Goal: Task Accomplishment & Management: Use online tool/utility

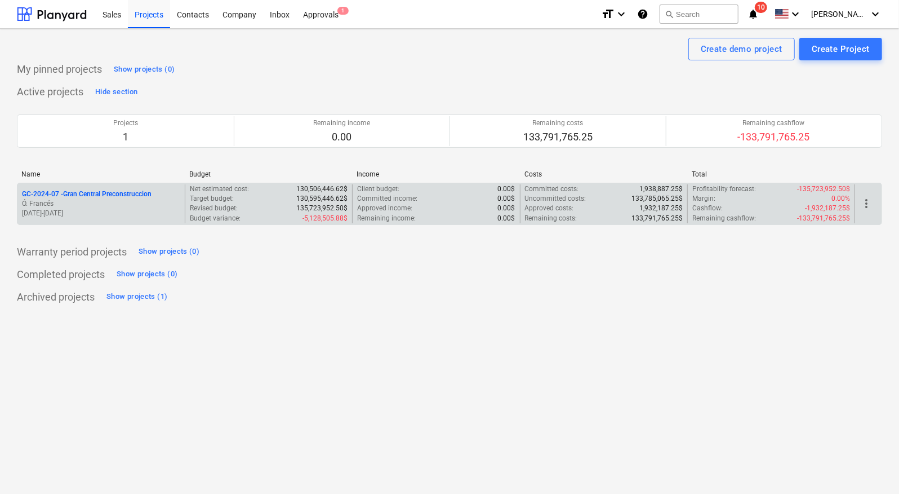
click at [68, 203] on p "Ó. Francés" at bounding box center [101, 204] width 158 height 10
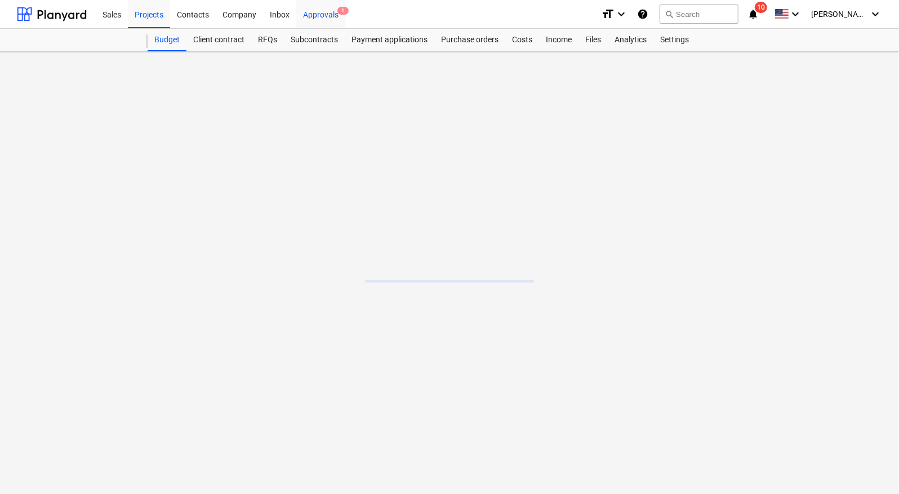
click at [310, 15] on div "Approvals 1" at bounding box center [320, 13] width 49 height 29
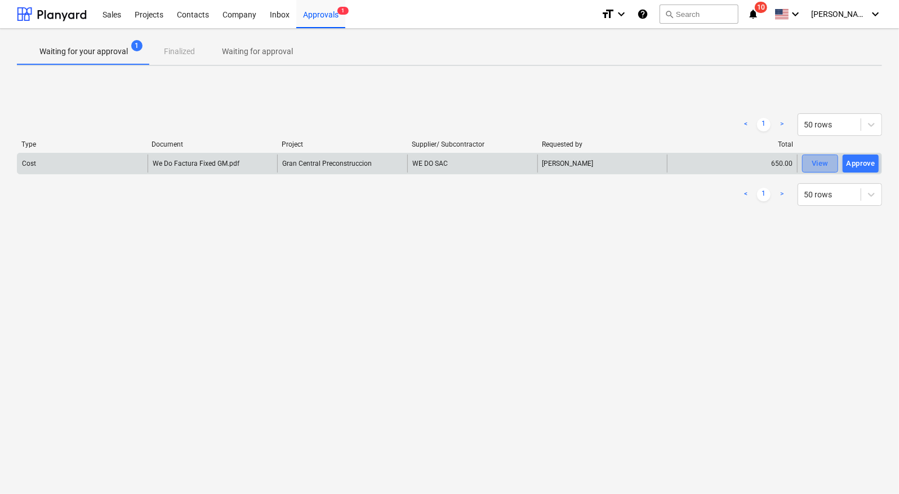
click at [819, 165] on div "View" at bounding box center [820, 163] width 17 height 13
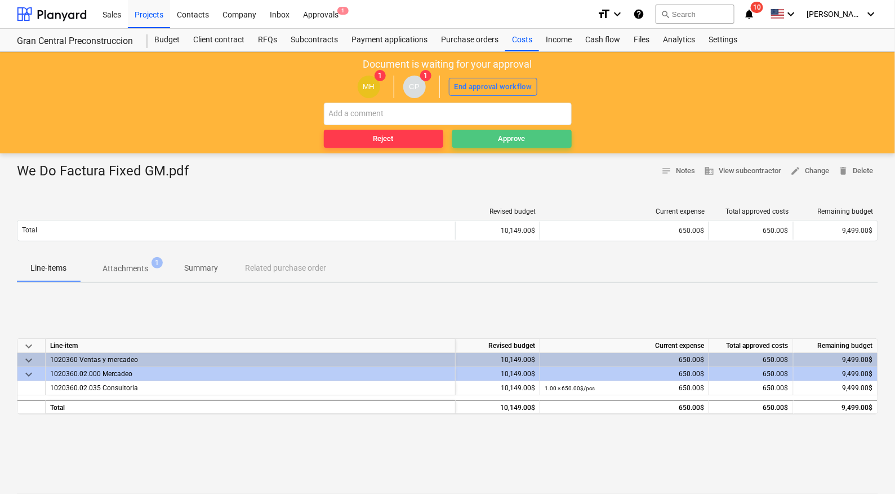
click at [516, 140] on div "Approve" at bounding box center [512, 138] width 27 height 13
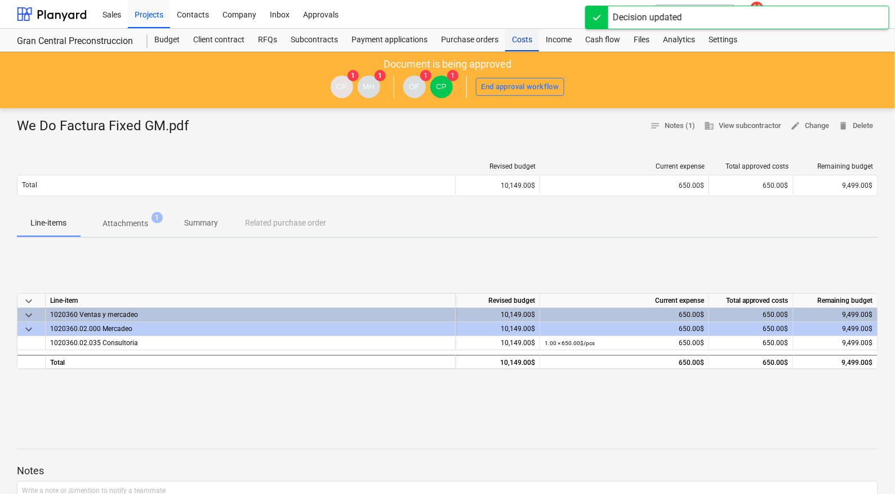
click at [531, 44] on div "Costs" at bounding box center [522, 40] width 34 height 23
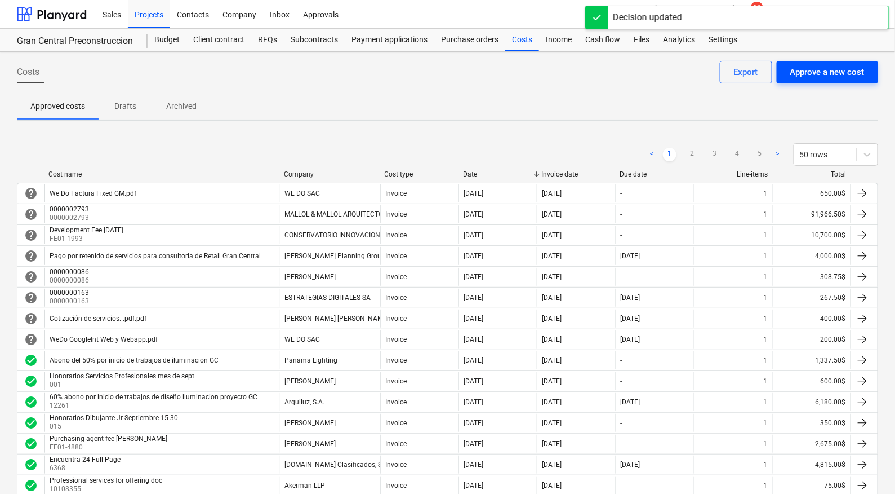
click at [821, 69] on div "Approve a new cost" at bounding box center [827, 72] width 74 height 15
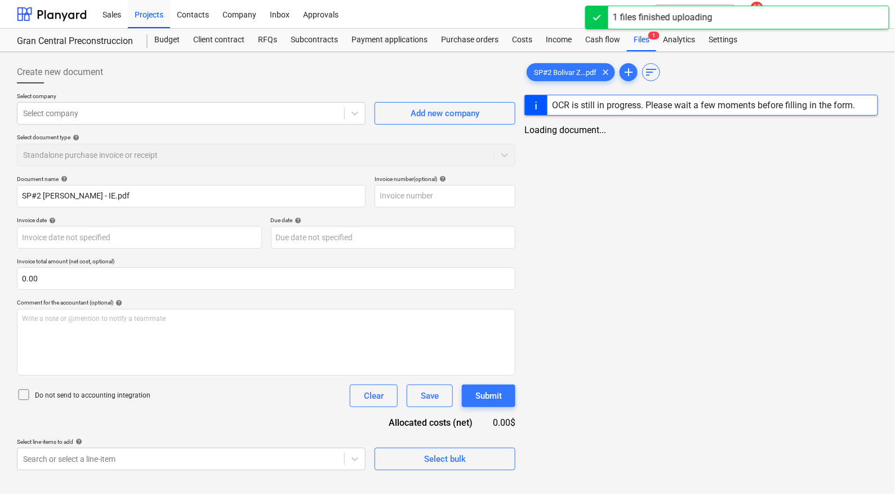
type input "SP#2 [PERSON_NAME] - IE.pdf"
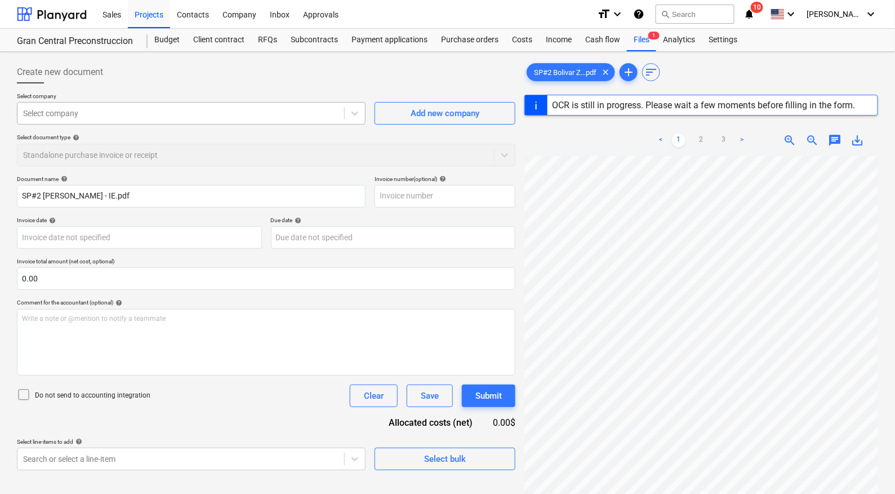
click at [177, 108] on div at bounding box center [181, 113] width 316 height 11
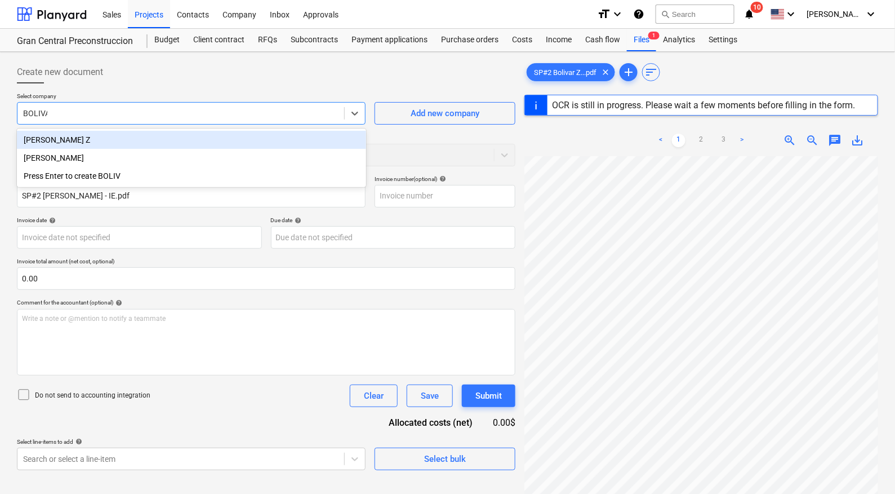
type input "BOLIVAR"
click at [120, 134] on div "[PERSON_NAME] Z" at bounding box center [191, 140] width 349 height 18
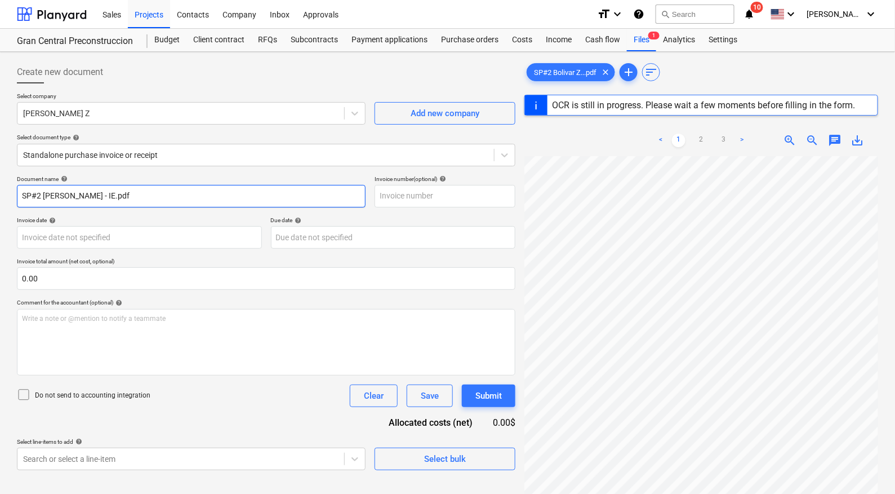
drag, startPoint x: 153, startPoint y: 198, endPoint x: 0, endPoint y: 182, distance: 154.1
click at [0, 182] on div "Create new document Select company [PERSON_NAME] Z Add new company Select docum…" at bounding box center [447, 339] width 895 height 575
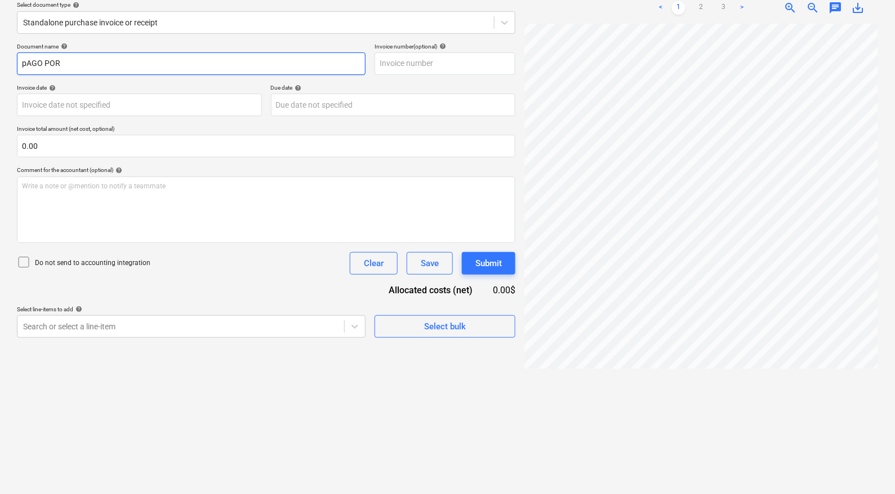
scroll to position [0, 99]
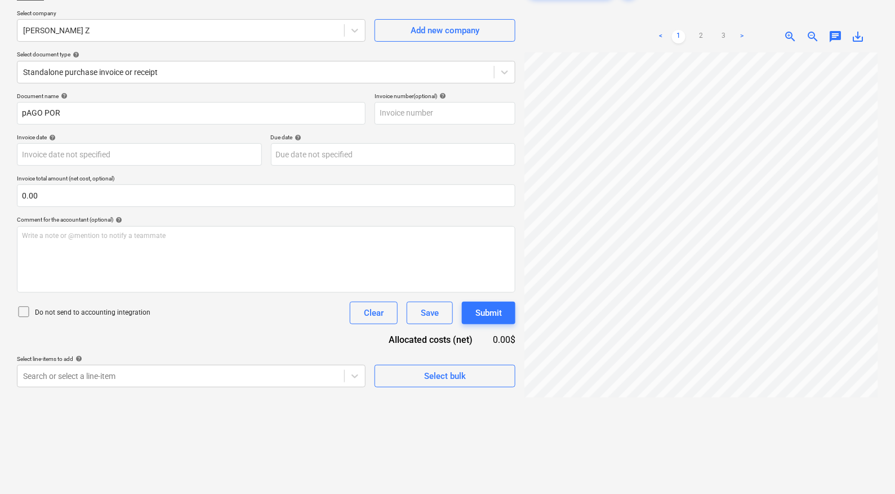
scroll to position [61, 0]
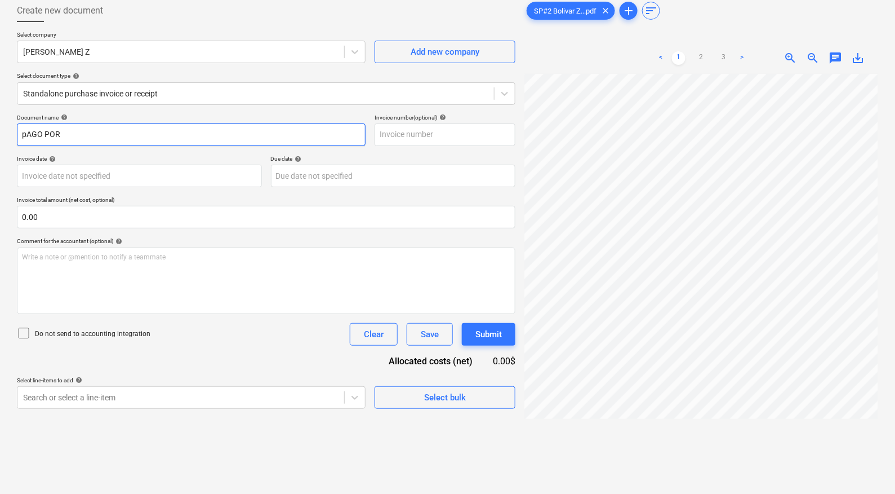
drag, startPoint x: 91, startPoint y: 135, endPoint x: 0, endPoint y: 132, distance: 90.7
click at [0, 132] on div "Create new document Select company [PERSON_NAME] Z Add new company Select docum…" at bounding box center [447, 267] width 895 height 554
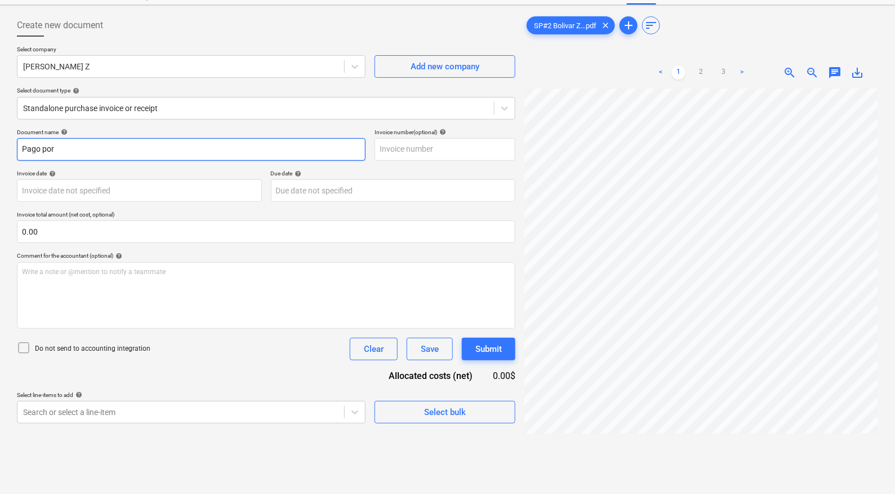
scroll to position [0, 0]
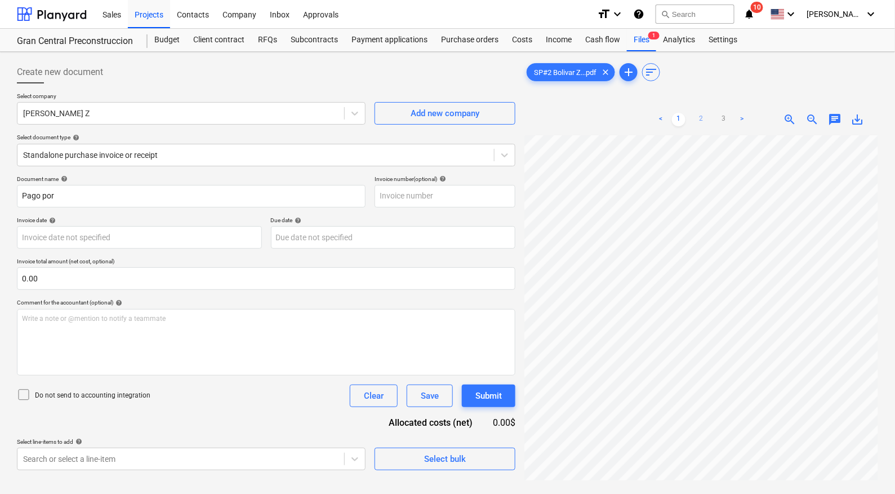
click at [703, 121] on link "2" at bounding box center [702, 120] width 14 height 14
click at [727, 117] on link "3" at bounding box center [724, 120] width 14 height 14
click at [127, 199] on input "Pago por" at bounding box center [191, 196] width 349 height 23
drag, startPoint x: 154, startPoint y: 196, endPoint x: 372, endPoint y: 196, distance: 218.0
click at [372, 196] on div "Document name help Pago por gestion de indeminizacion evologia Invoice number (…" at bounding box center [266, 191] width 499 height 32
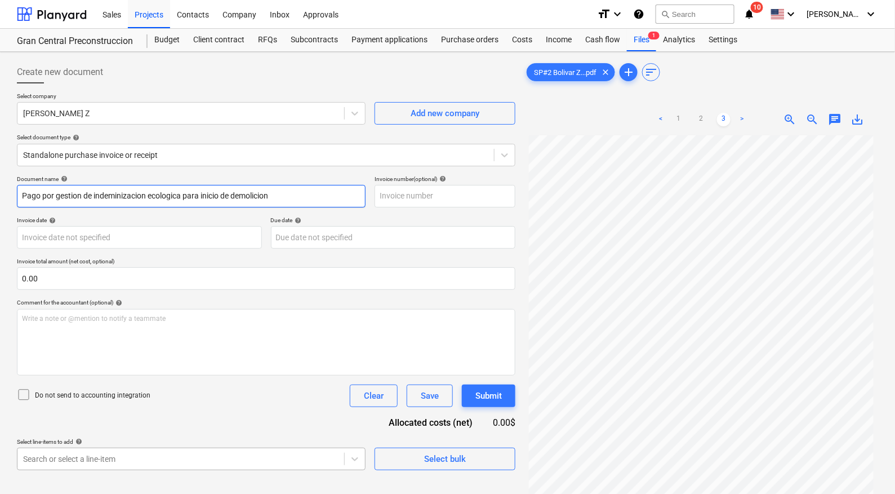
type input "Pago por gestion de indeminizacion ecologica para inicio de demolicion"
click at [137, 462] on body "Sales Projects Contacts Company Inbox Approvals format_size keyboard_arrow_down…" at bounding box center [447, 247] width 895 height 494
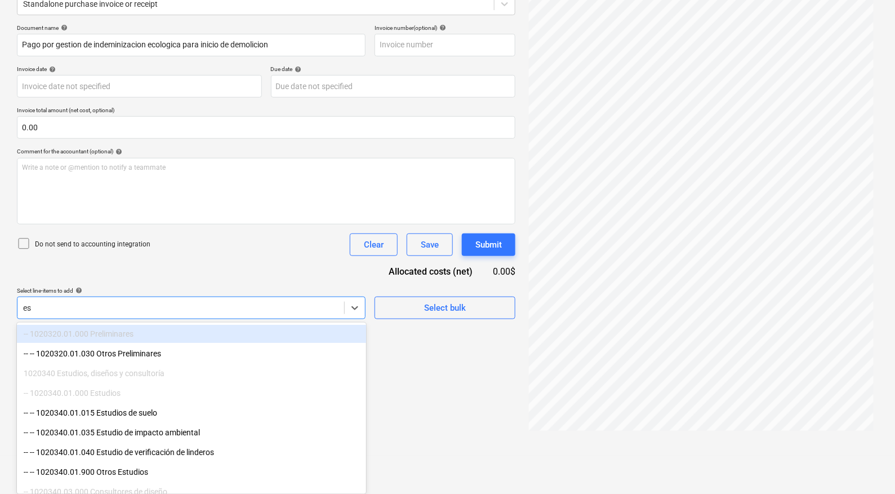
type input "est"
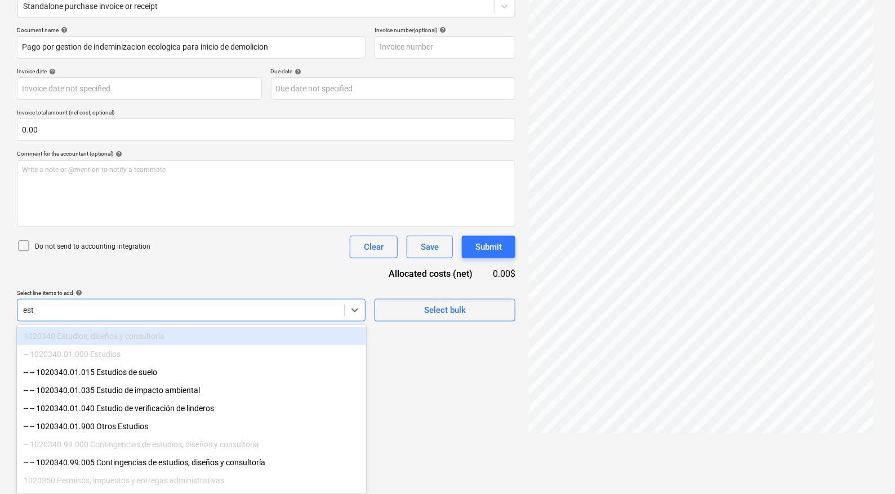
scroll to position [149, 0]
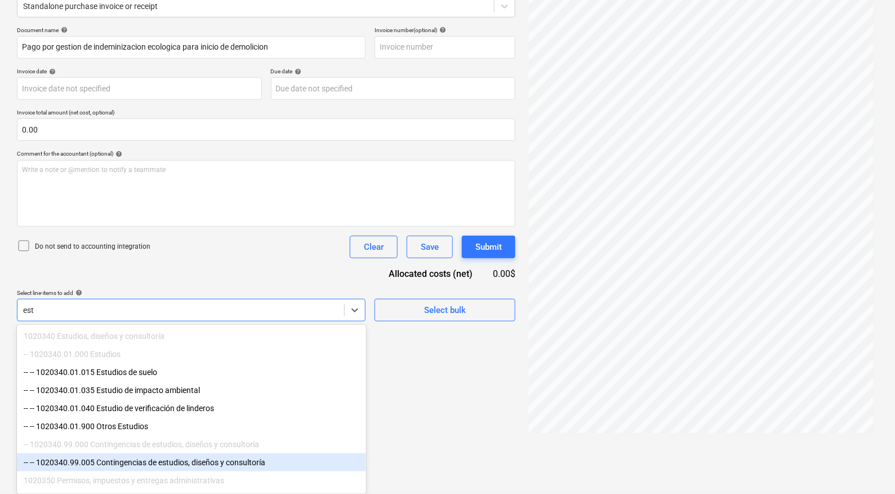
click at [175, 468] on div "-- -- 1020340.99.005 Contingencias de estudios, diseños y consultoría" at bounding box center [191, 462] width 349 height 18
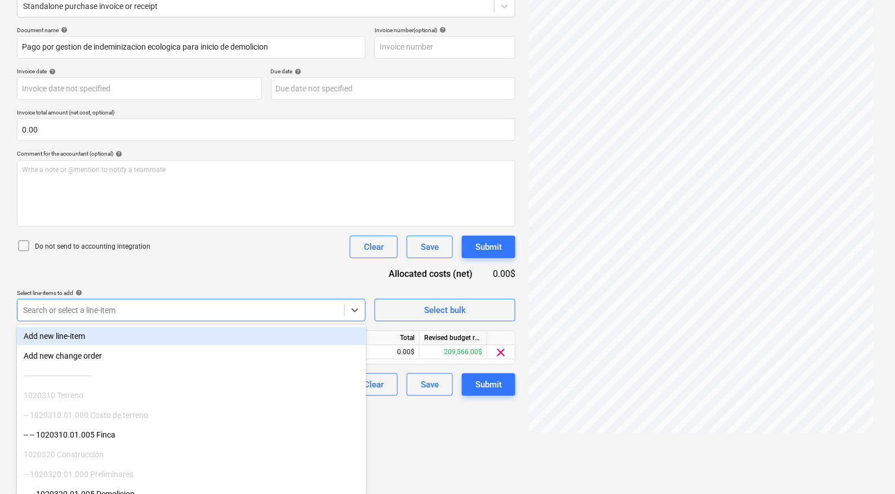
click at [425, 433] on div "Create new document Select company [PERSON_NAME] Z Add new company Select docum…" at bounding box center [266, 180] width 508 height 545
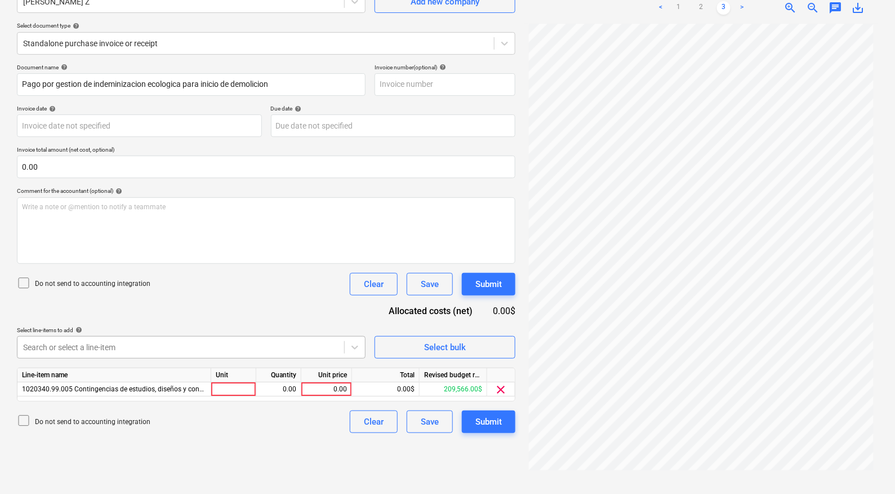
scroll to position [151, 0]
click at [261, 346] on body "Sales Projects Contacts Company Inbox Approvals format_size keyboard_arrow_down…" at bounding box center [447, 134] width 895 height 494
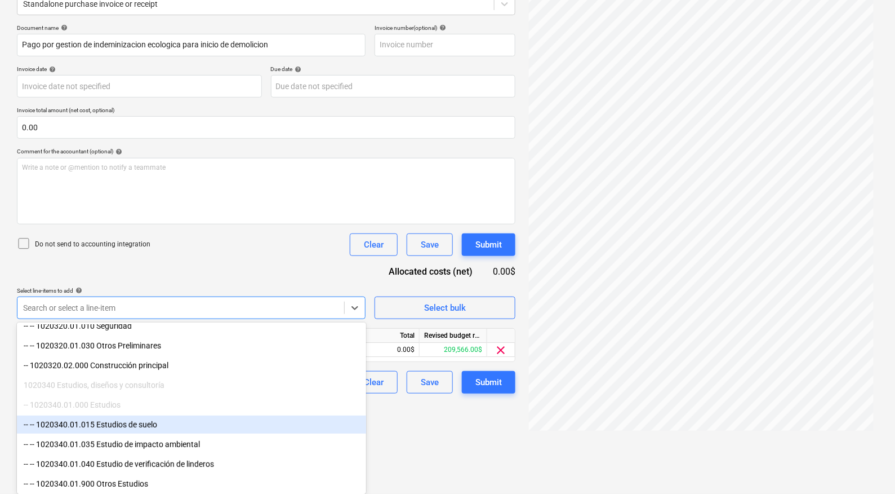
scroll to position [205, 0]
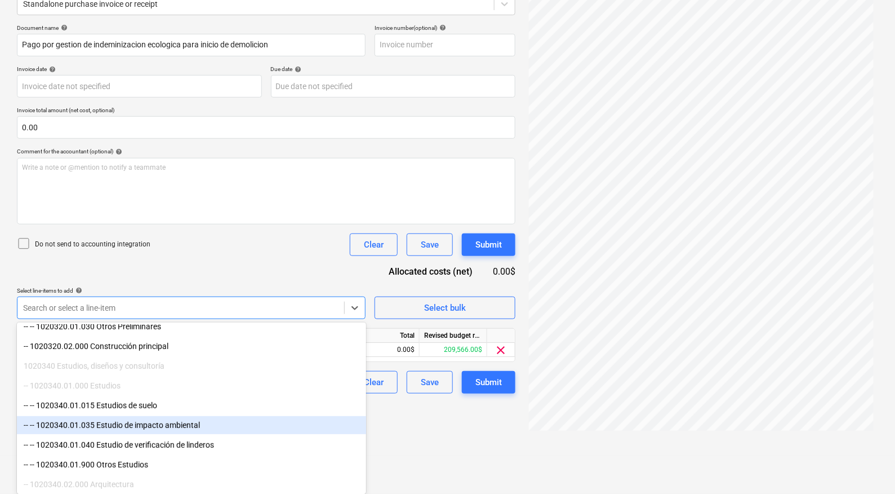
click at [196, 427] on div "-- -- 1020340.01.035 Estudio de impacto ambiental" at bounding box center [191, 425] width 349 height 18
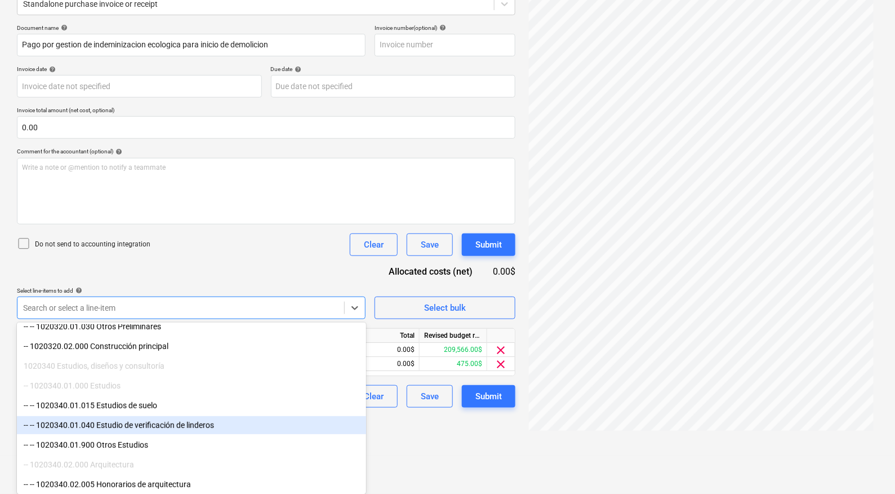
click at [427, 450] on div "Create new document Select company [PERSON_NAME] Z Add new company Select docum…" at bounding box center [447, 178] width 895 height 554
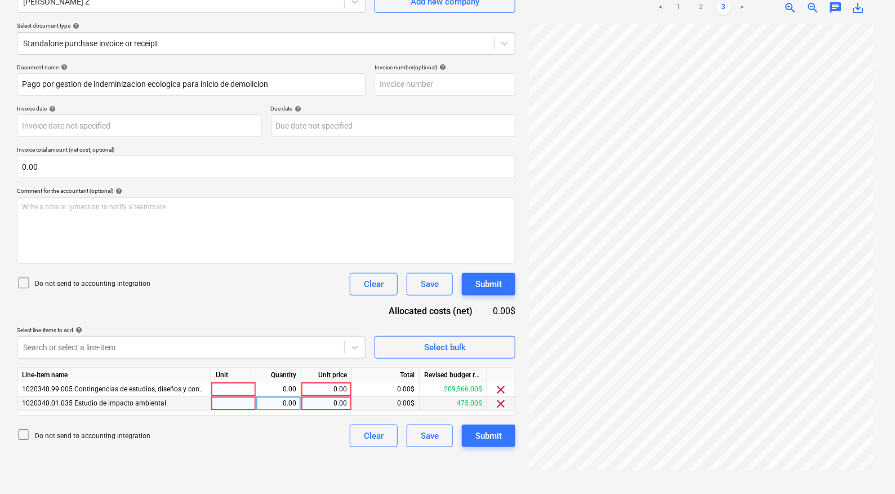
click at [275, 402] on div "0.00" at bounding box center [278, 403] width 35 height 14
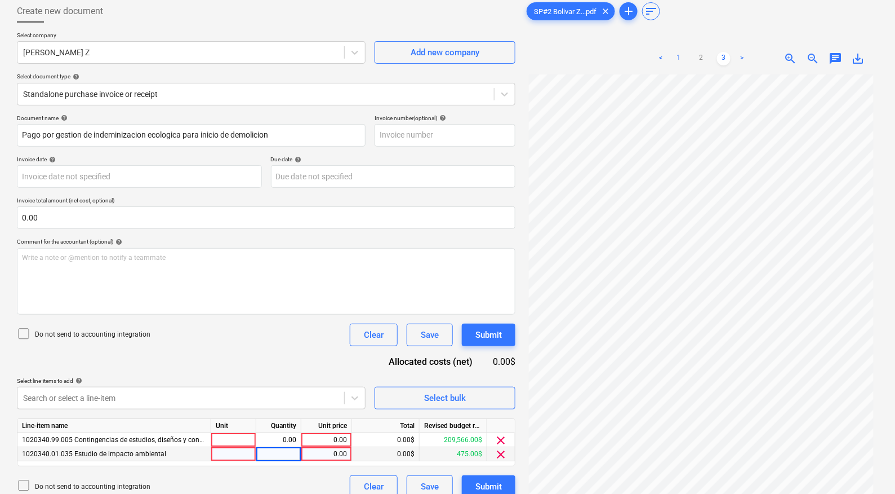
click at [680, 59] on link "1" at bounding box center [679, 59] width 14 height 14
click at [329, 450] on div "0.00" at bounding box center [326, 454] width 41 height 14
type input "175"
click at [328, 378] on div "Select line-items to add help" at bounding box center [191, 380] width 349 height 7
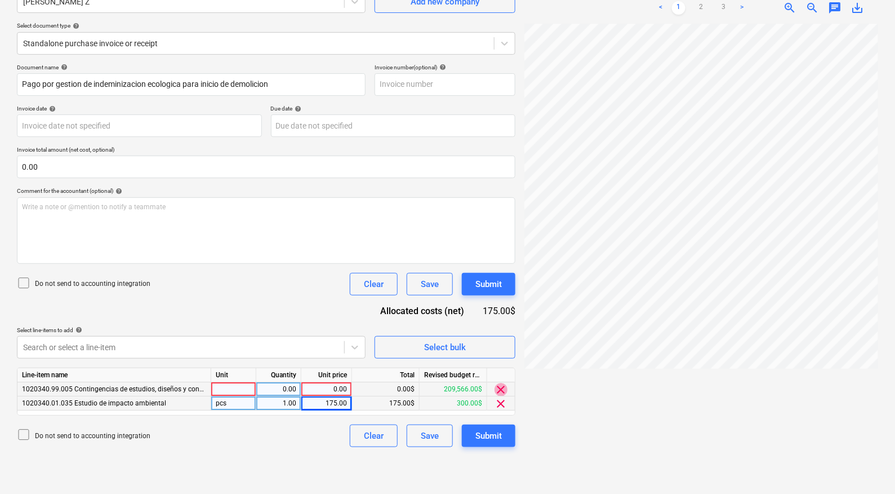
click at [503, 385] on span "clear" at bounding box center [502, 390] width 14 height 14
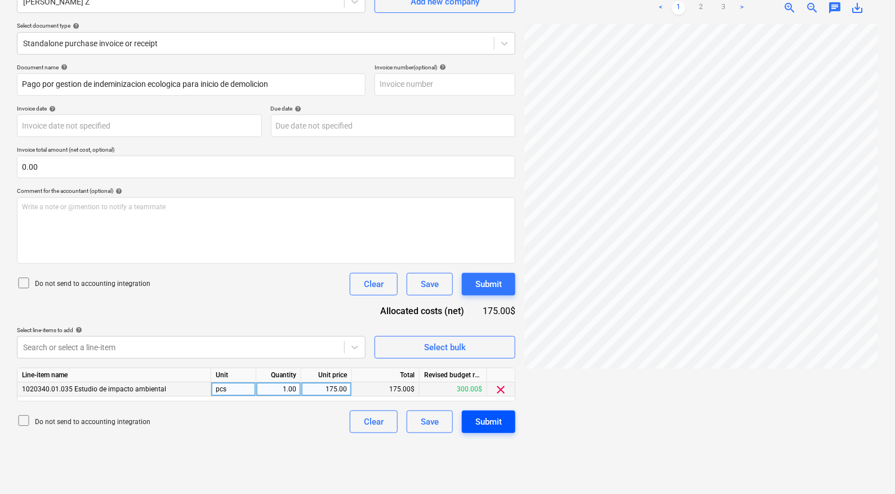
click at [496, 420] on div "Submit" at bounding box center [489, 421] width 26 height 15
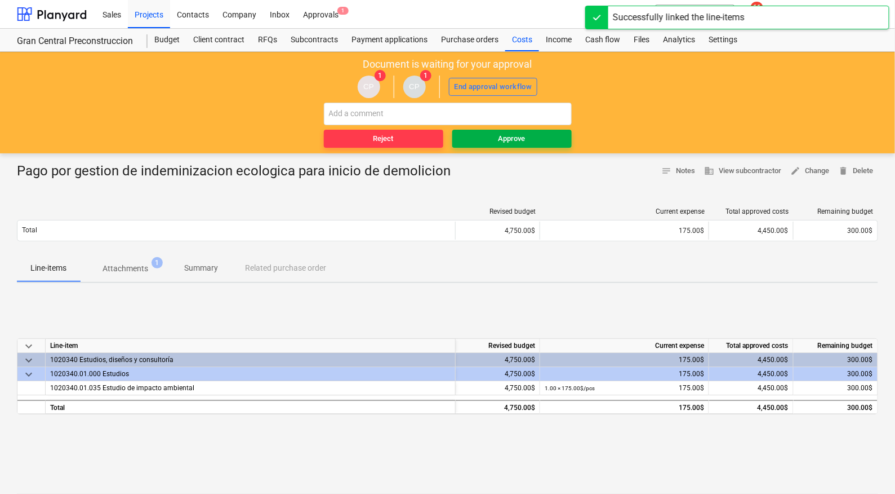
click at [490, 137] on span "Approve" at bounding box center [512, 138] width 110 height 13
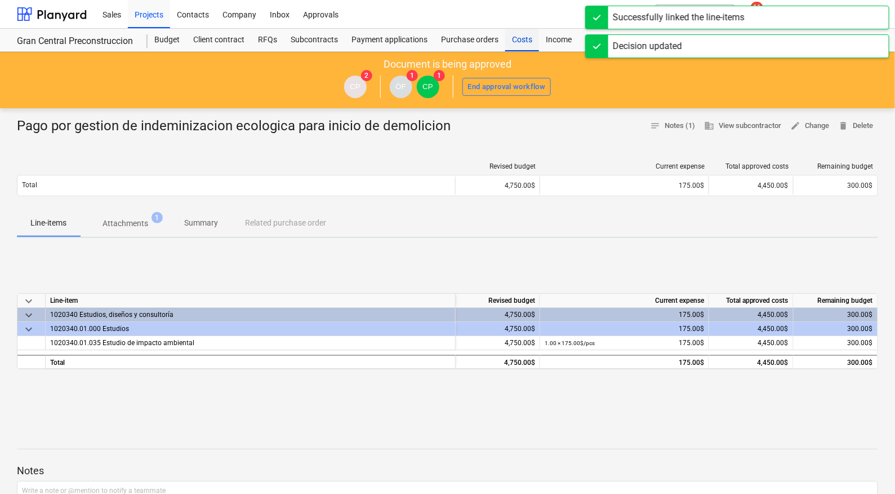
click at [530, 41] on div "Costs" at bounding box center [522, 40] width 34 height 23
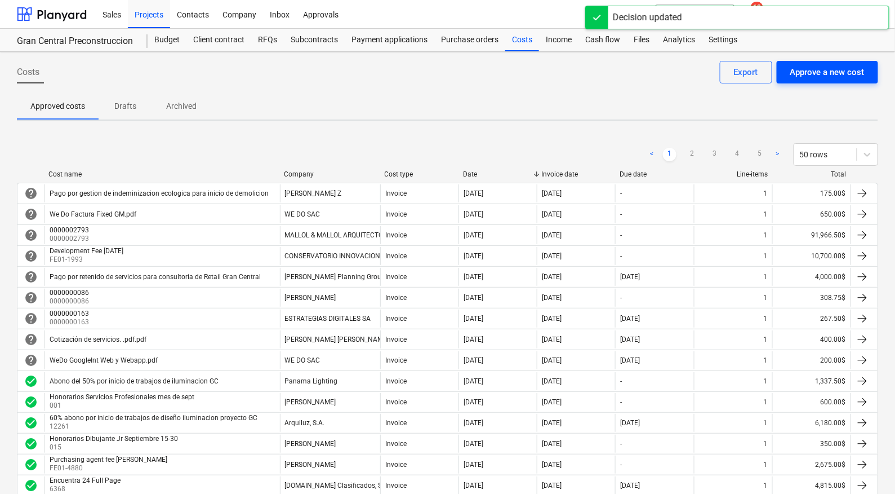
click at [825, 73] on div "Approve a new cost" at bounding box center [827, 72] width 74 height 15
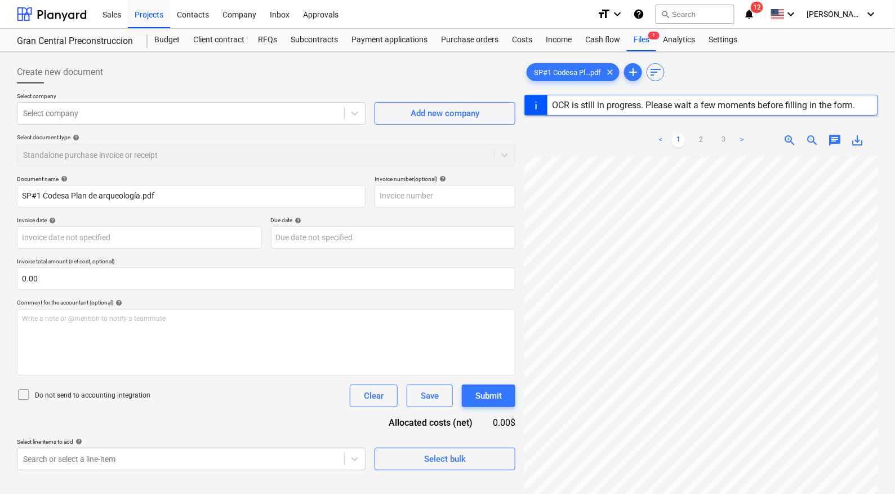
type input "1"
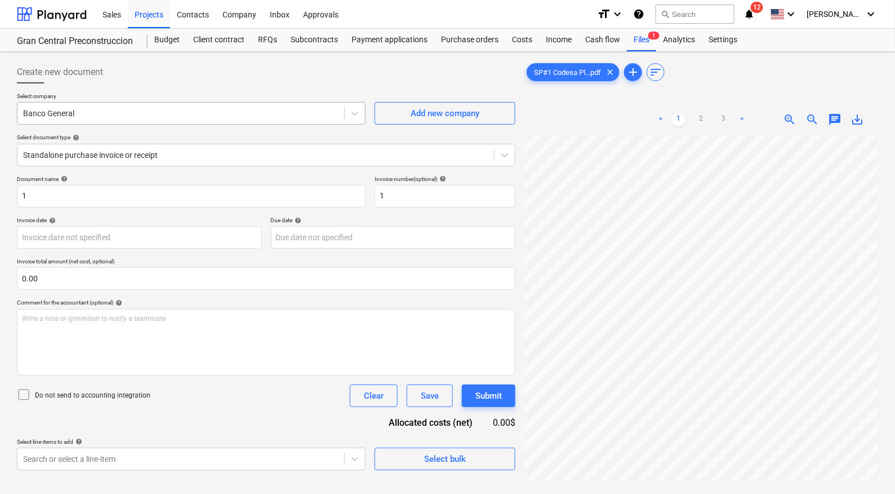
click at [149, 116] on div at bounding box center [181, 113] width 316 height 11
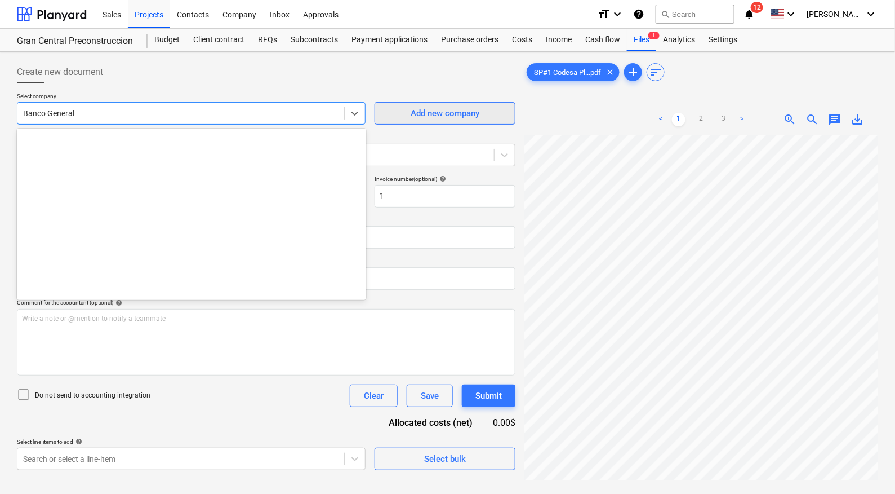
scroll to position [1144, 0]
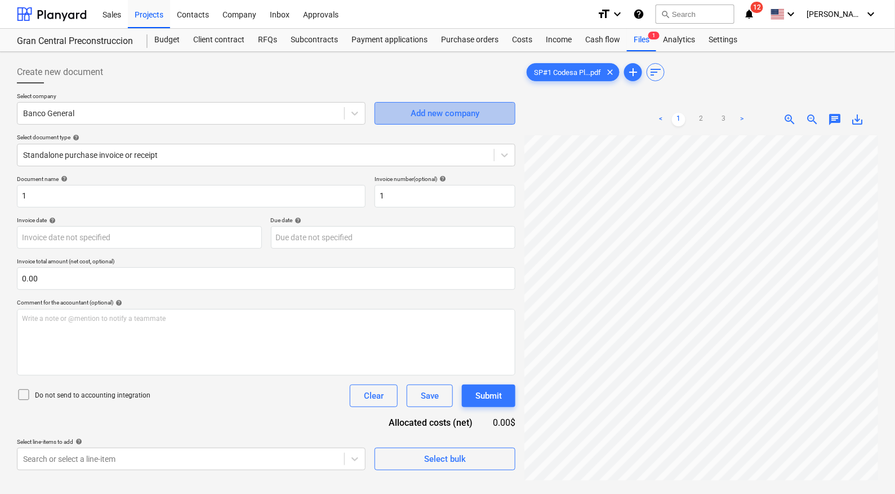
click at [416, 108] on div "Add new company" at bounding box center [445, 113] width 69 height 15
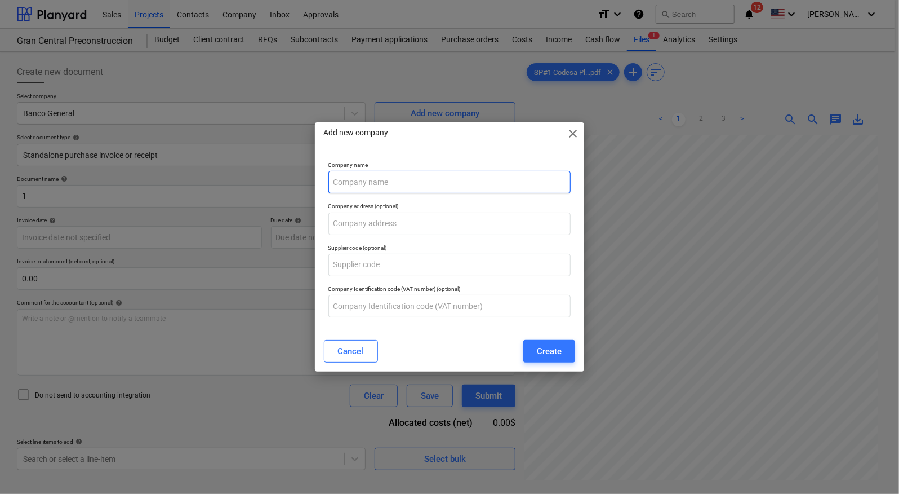
click at [379, 178] on input "text" at bounding box center [449, 182] width 243 height 23
type input "CODESA"
click at [548, 349] on div "Create" at bounding box center [549, 351] width 25 height 15
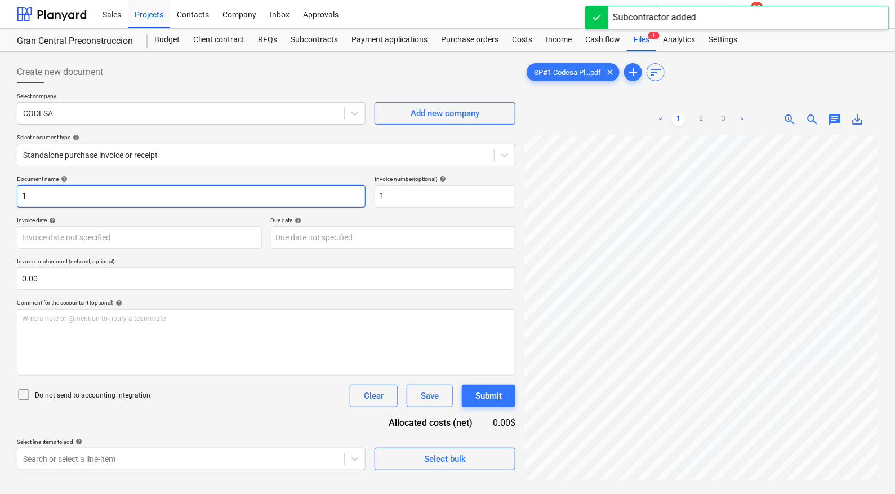
click at [133, 196] on input "1" at bounding box center [191, 196] width 349 height 23
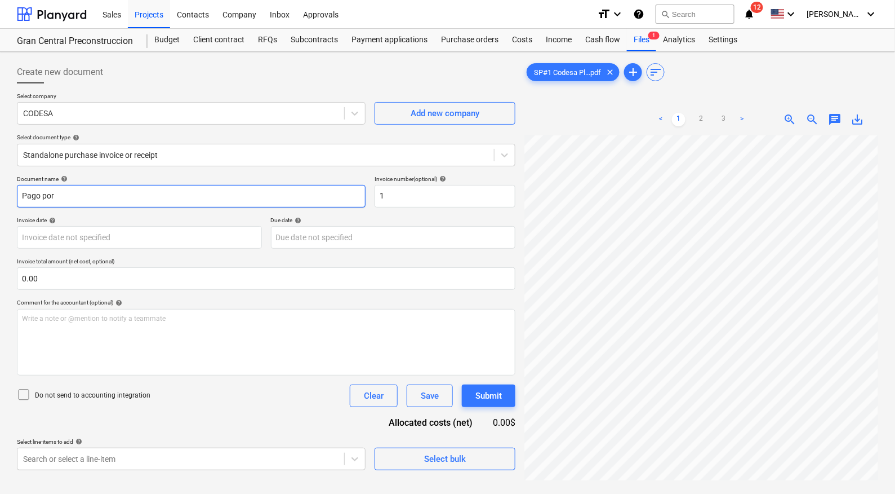
click at [95, 194] on input "Pago por" at bounding box center [191, 196] width 349 height 23
click at [116, 196] on input "Pago del 50% por inicio de plan arqueologico para el proeycto" at bounding box center [191, 196] width 349 height 23
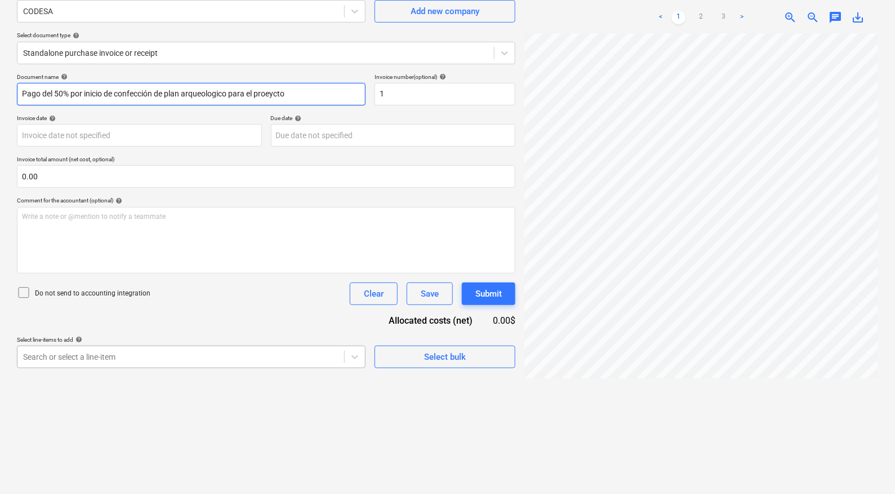
type input "Pago del 50% por inicio de confección de plan arqueologico para el proeycto"
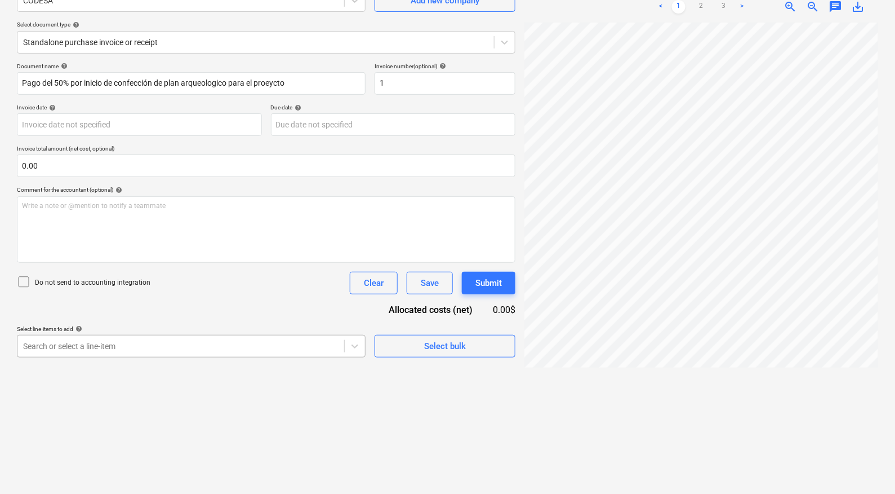
click at [245, 355] on body "Sales Projects Contacts Company Inbox Approvals format_size keyboard_arrow_down…" at bounding box center [447, 134] width 895 height 494
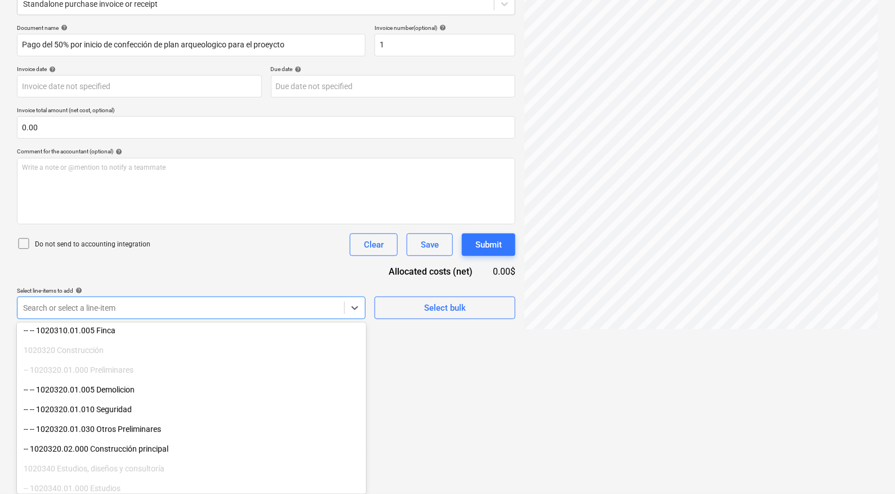
scroll to position [102, 0]
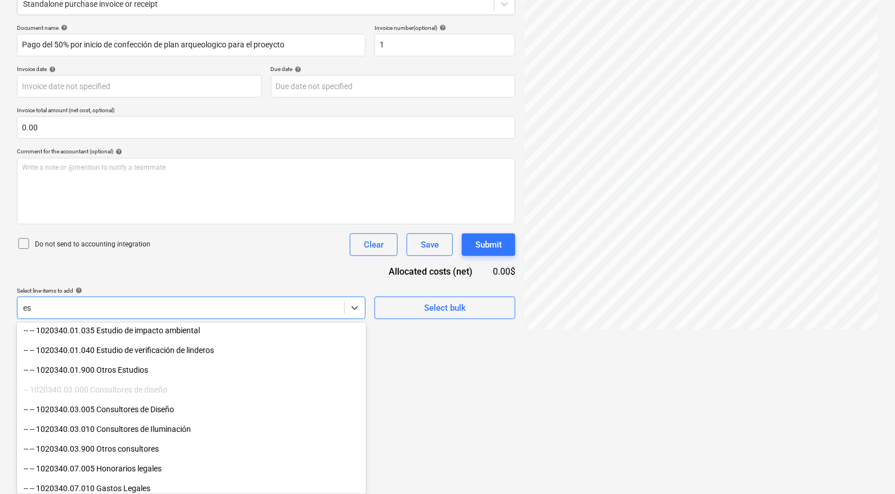
type input "est"
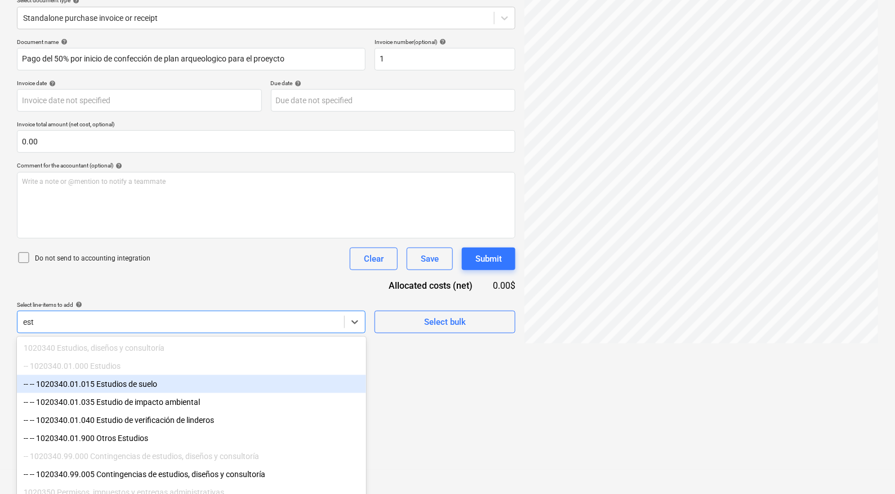
scroll to position [149, 0]
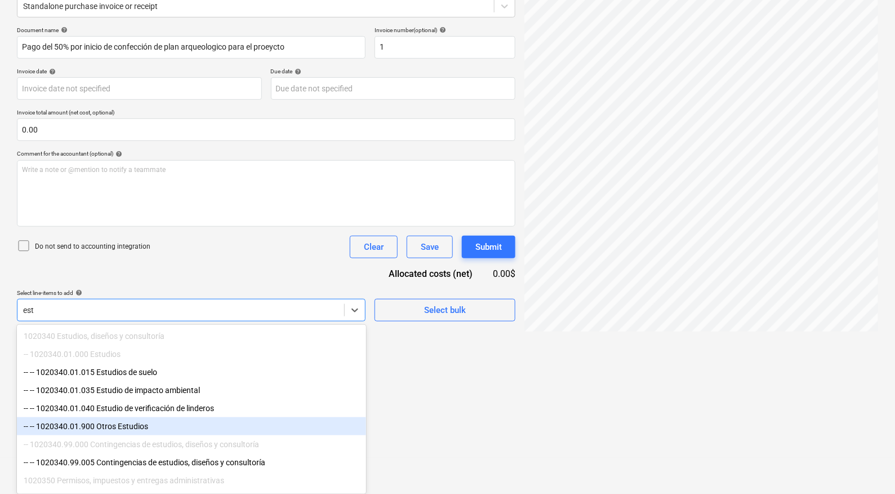
click at [230, 432] on div "-- -- 1020340.01.900 Otros Estudios" at bounding box center [191, 426] width 349 height 18
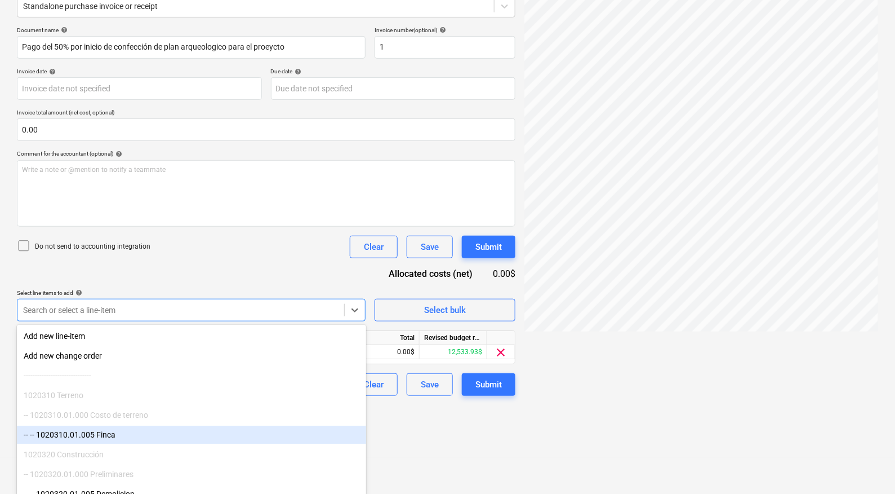
click at [486, 345] on html "Sales Projects Contacts Company Inbox Approvals format_size keyboard_arrow_down…" at bounding box center [447, 98] width 895 height 494
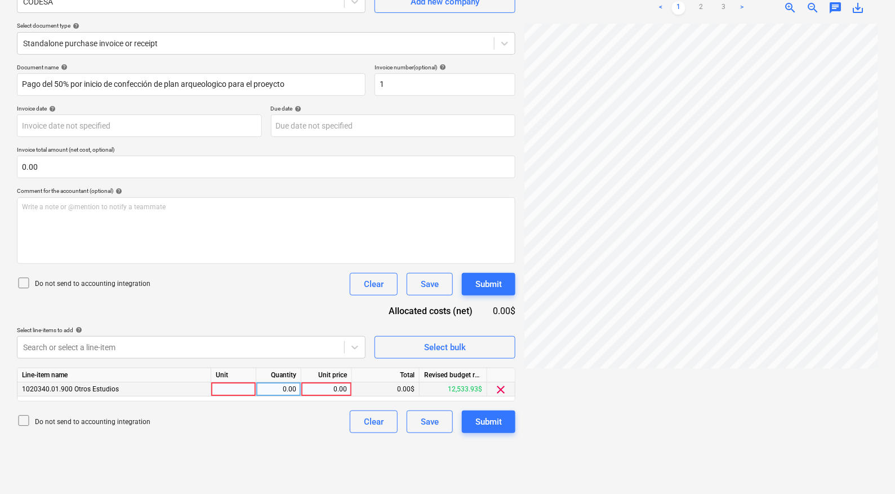
click at [343, 386] on div "0.00" at bounding box center [326, 389] width 41 height 14
type input "240.75"
click at [260, 428] on div "Do not send to accounting integration Clear Save Submit" at bounding box center [266, 421] width 499 height 23
click at [479, 417] on div "Submit" at bounding box center [489, 421] width 26 height 15
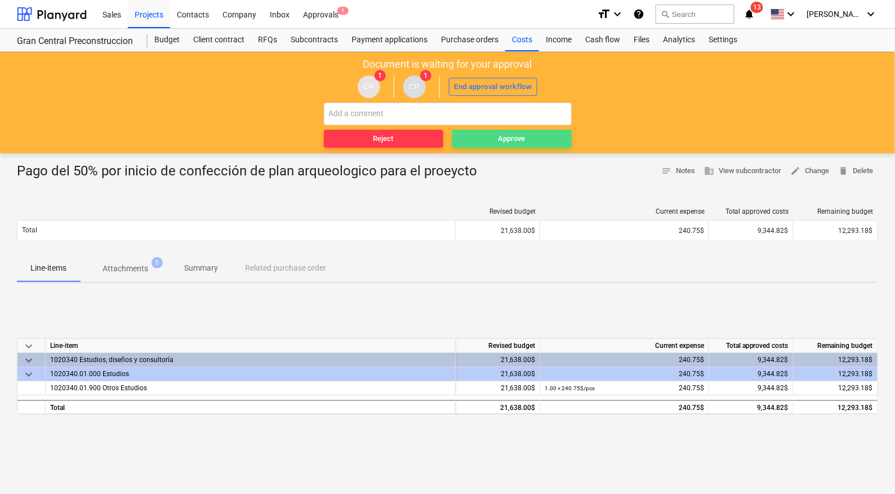
drag, startPoint x: 487, startPoint y: 133, endPoint x: 482, endPoint y: 156, distance: 23.7
click at [487, 133] on span "Approve" at bounding box center [512, 138] width 110 height 13
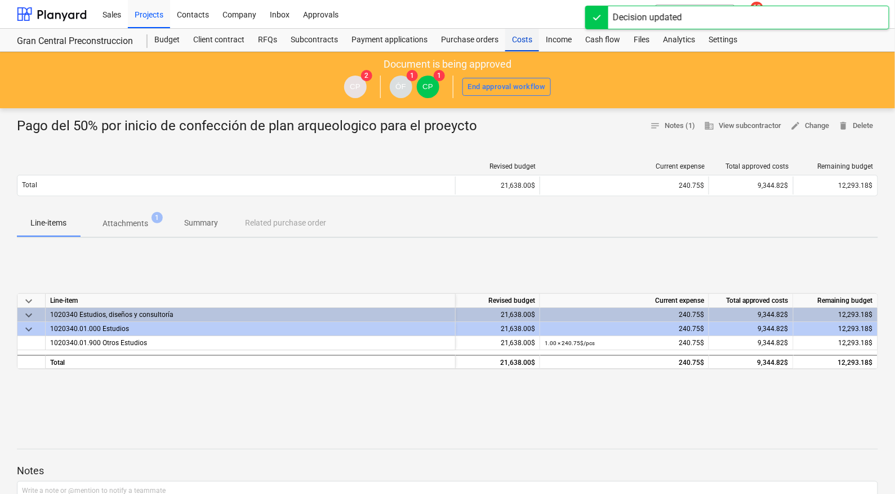
click at [523, 42] on div "Costs" at bounding box center [522, 40] width 34 height 23
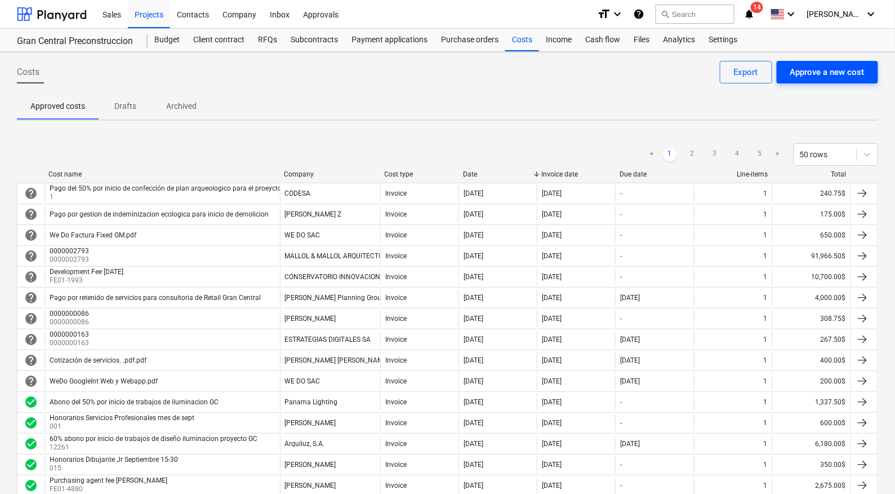
click at [841, 75] on div "Approve a new cost" at bounding box center [827, 72] width 74 height 15
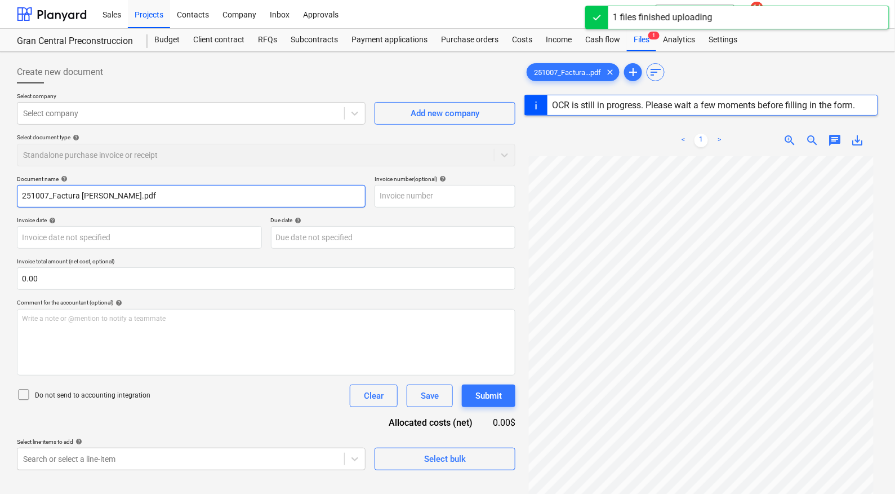
type input "016"
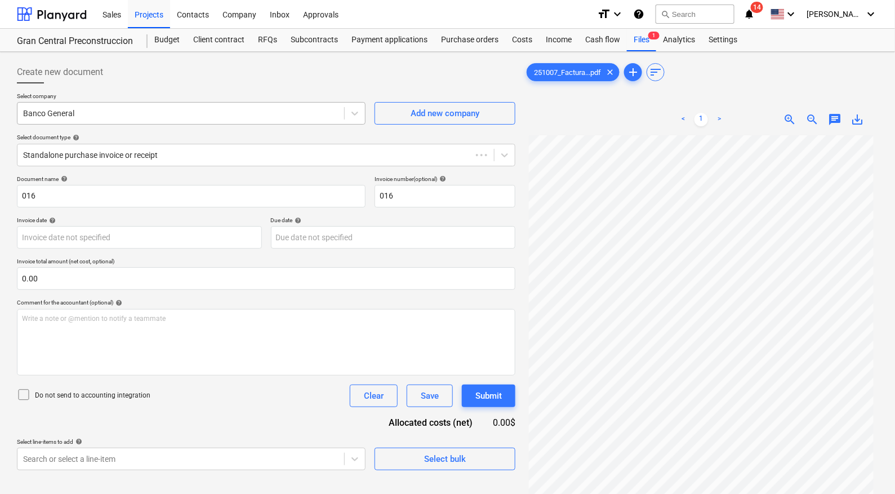
click at [175, 109] on div at bounding box center [181, 113] width 316 height 11
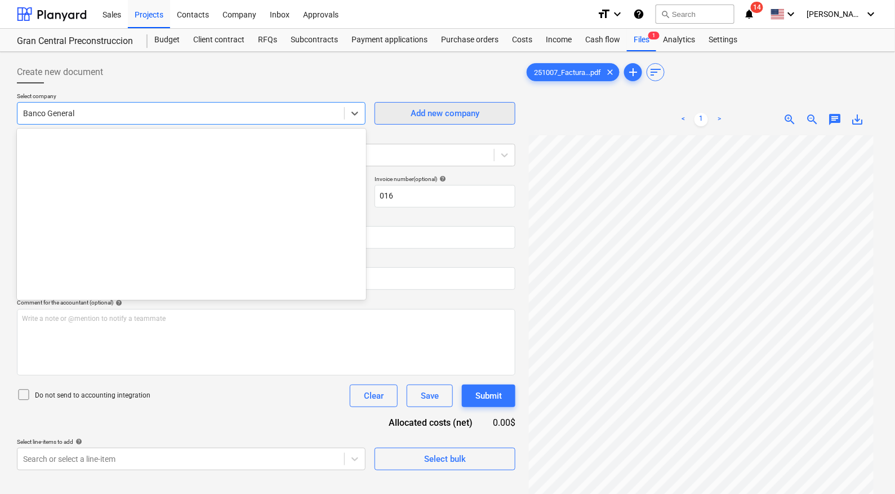
click at [414, 110] on div "Add new company" at bounding box center [445, 113] width 69 height 15
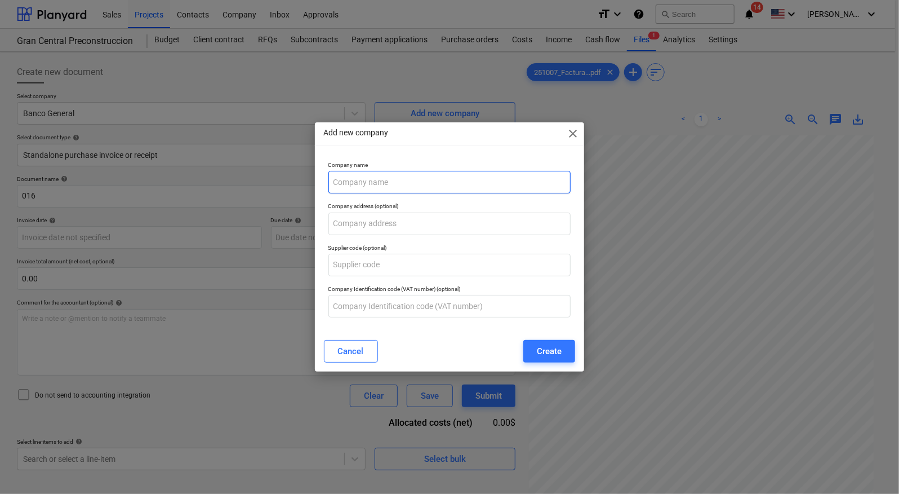
click at [367, 191] on input "text" at bounding box center [449, 182] width 243 height 23
type input "D"
type input "[PERSON_NAME]"
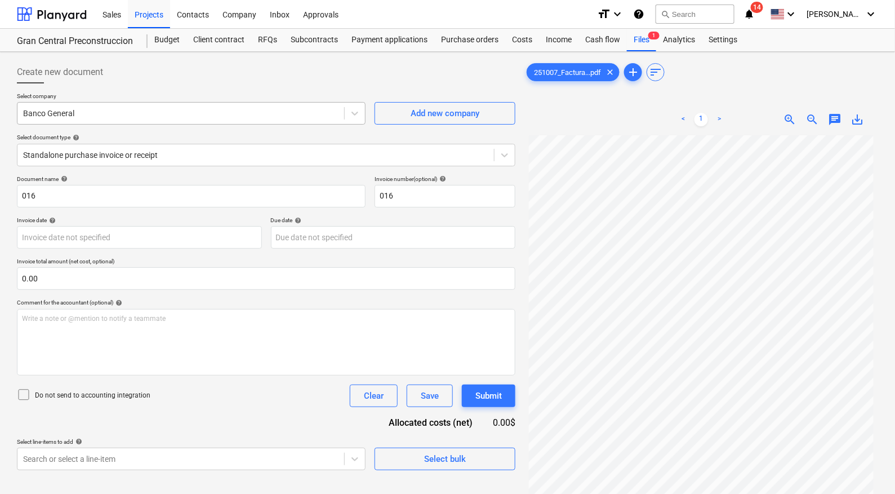
click at [206, 117] on div at bounding box center [181, 113] width 316 height 11
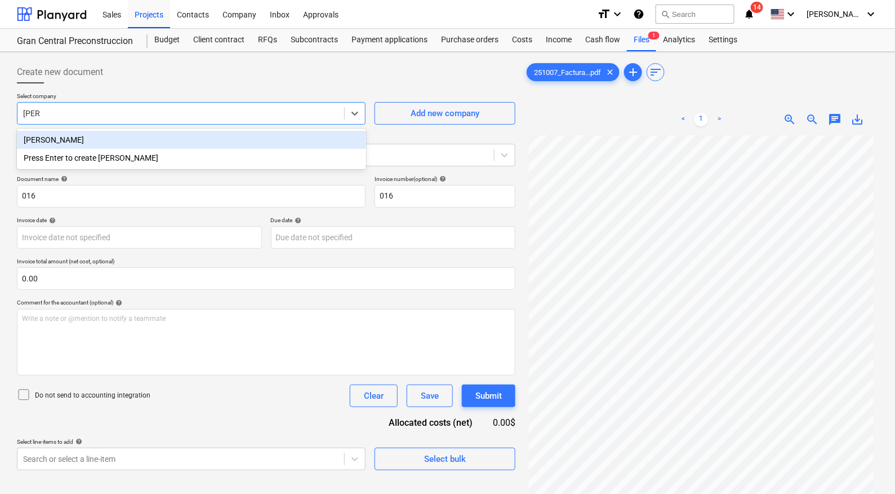
type input "[PERSON_NAME]"
click at [168, 140] on div "[PERSON_NAME]" at bounding box center [191, 140] width 349 height 18
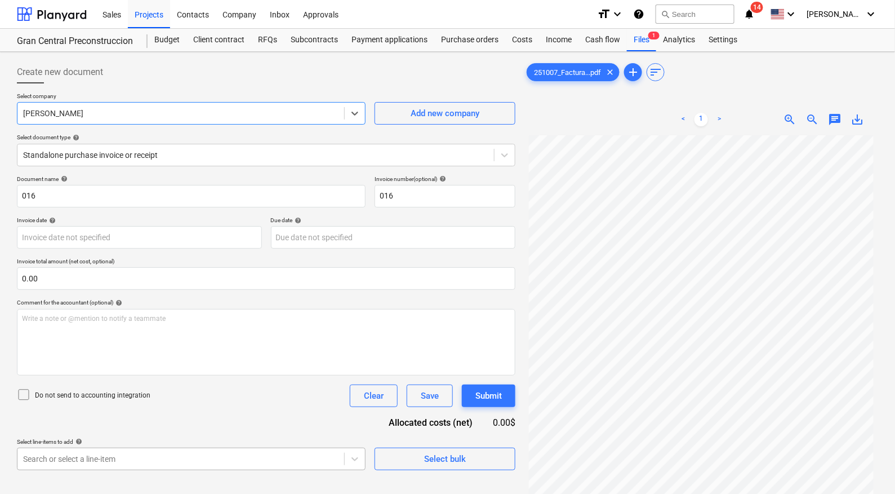
click at [106, 457] on body "Sales Projects Contacts Company Inbox Approvals format_size keyboard_arrow_down…" at bounding box center [447, 247] width 895 height 494
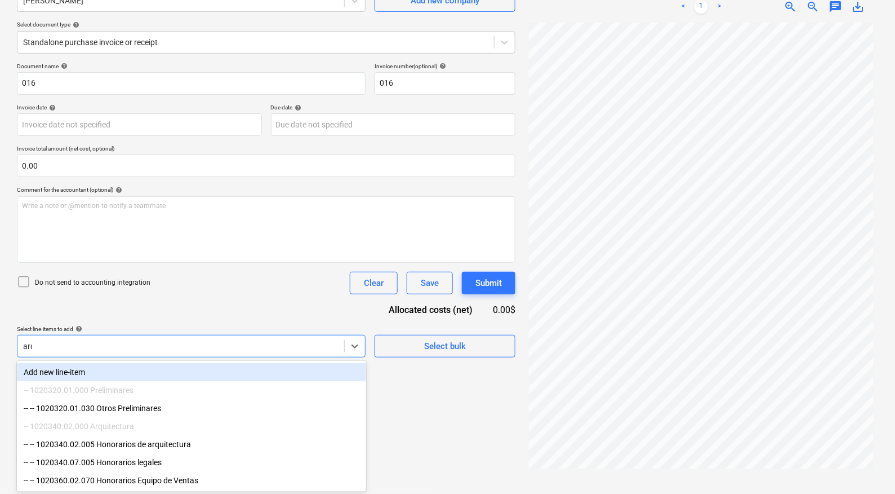
scroll to position [112, 0]
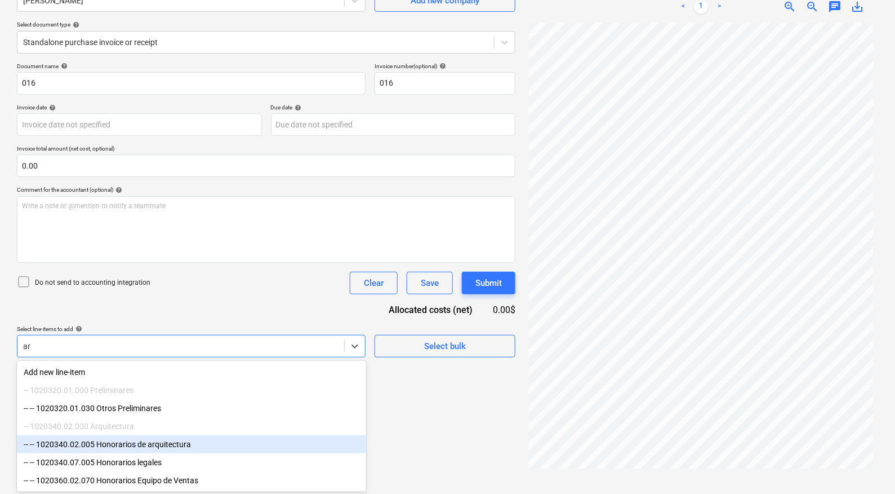
type input "a"
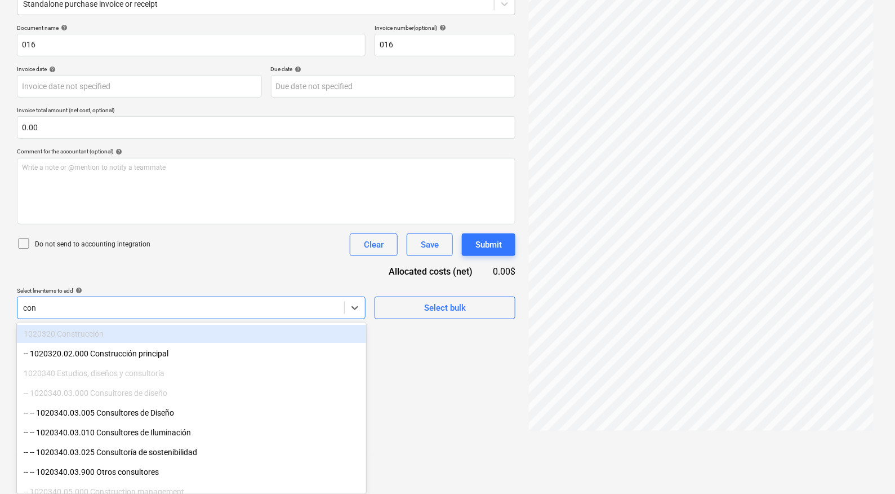
type input "cons"
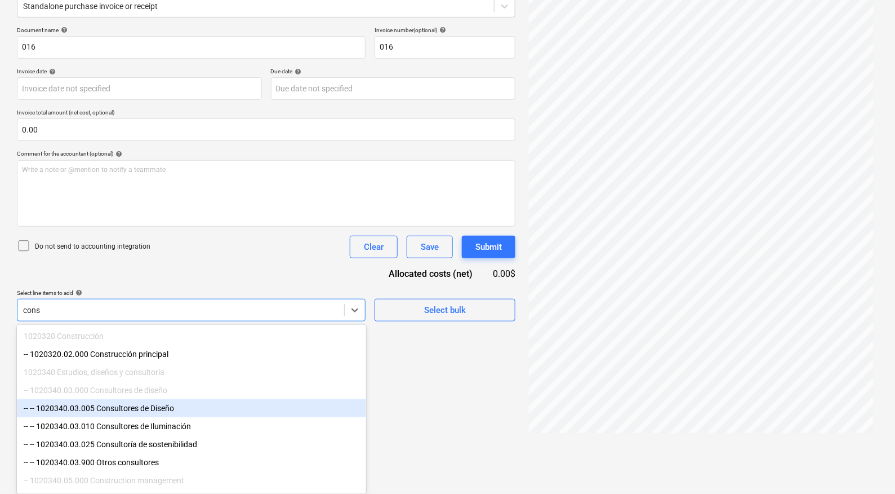
click at [175, 411] on div "-- -- 1020340.03.005 Consultores de Diseño" at bounding box center [191, 408] width 349 height 18
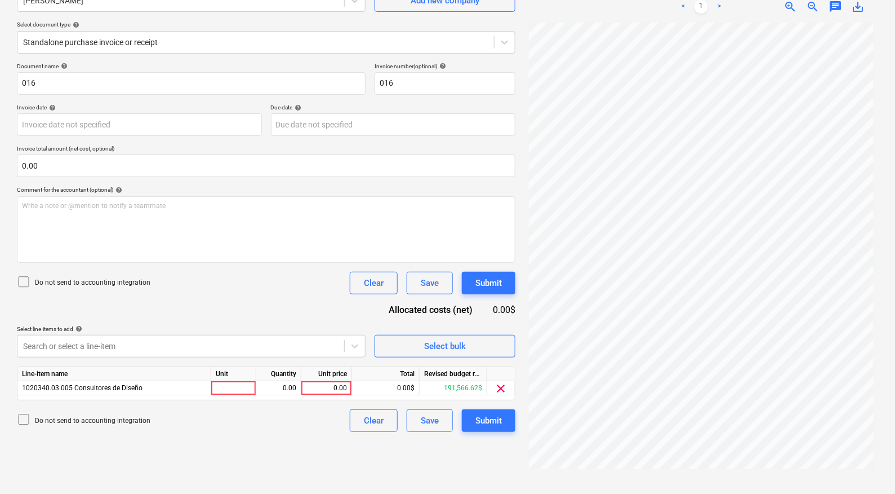
drag, startPoint x: 447, startPoint y: 431, endPoint x: 374, endPoint y: 372, distance: 93.7
click at [447, 429] on div "Create new document Select company [PERSON_NAME] Add new company Select documen…" at bounding box center [266, 216] width 508 height 545
click at [334, 389] on div "0.00" at bounding box center [326, 389] width 41 height 14
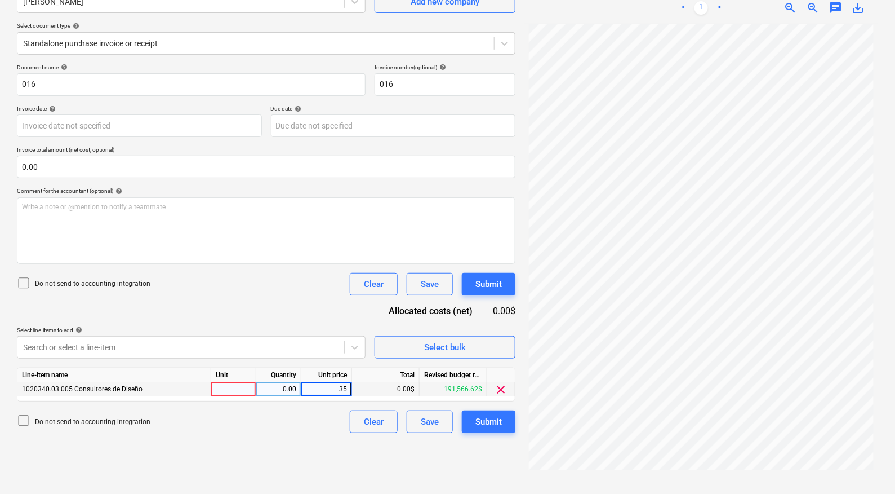
type input "350"
click at [202, 458] on div "Create new document Select company [PERSON_NAME] Add new company Select documen…" at bounding box center [266, 217] width 508 height 545
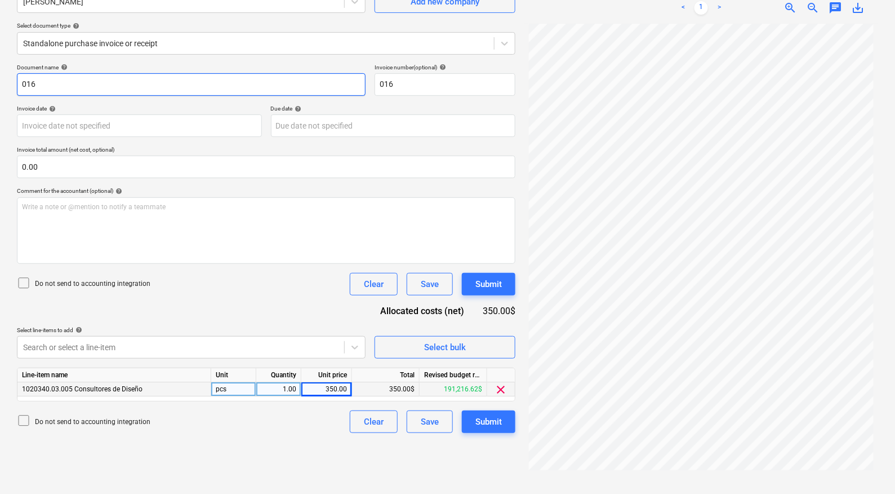
drag, startPoint x: 53, startPoint y: 83, endPoint x: 0, endPoint y: 75, distance: 53.5
click at [0, 75] on div "Create new document Select company [PERSON_NAME] Add new company Select documen…" at bounding box center [447, 217] width 895 height 554
type input "Honorarios Dibujante Jr Octubre"
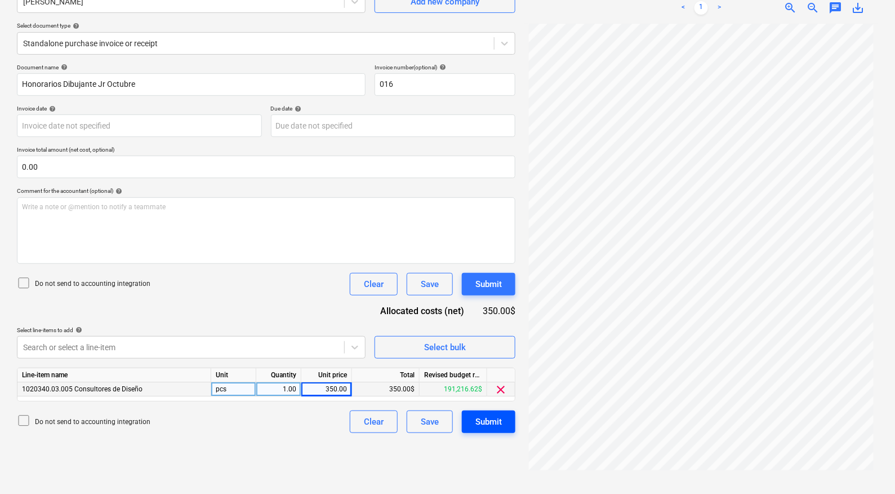
click at [489, 411] on button "Submit" at bounding box center [489, 421] width 54 height 23
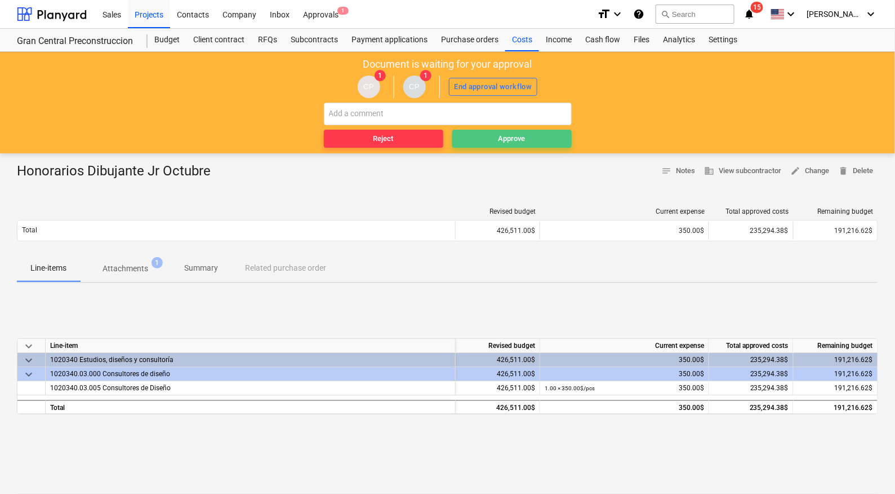
click at [517, 136] on div "Approve" at bounding box center [512, 138] width 27 height 13
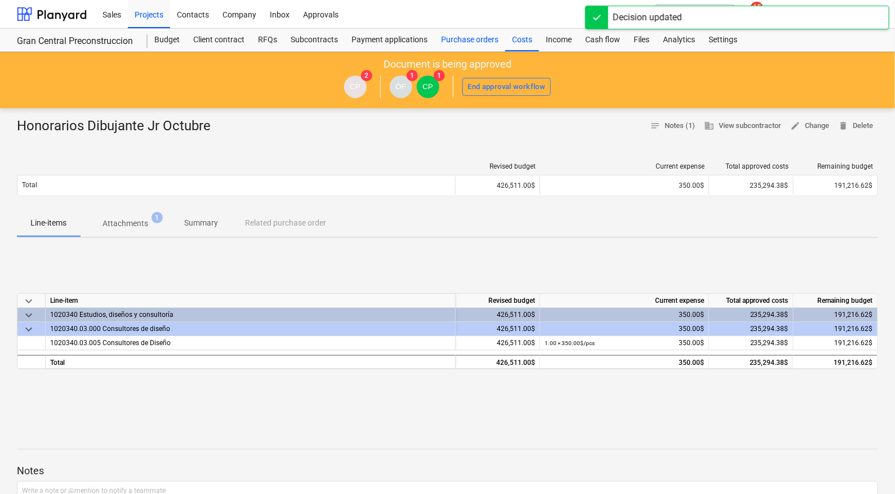
drag, startPoint x: 521, startPoint y: 41, endPoint x: 482, endPoint y: 45, distance: 39.1
click at [521, 41] on div "Costs" at bounding box center [522, 40] width 34 height 23
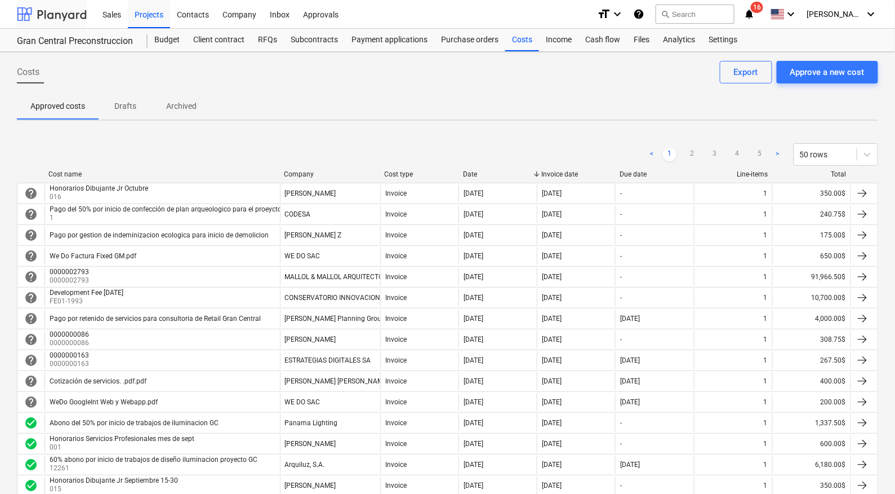
click at [45, 23] on div at bounding box center [52, 14] width 70 height 28
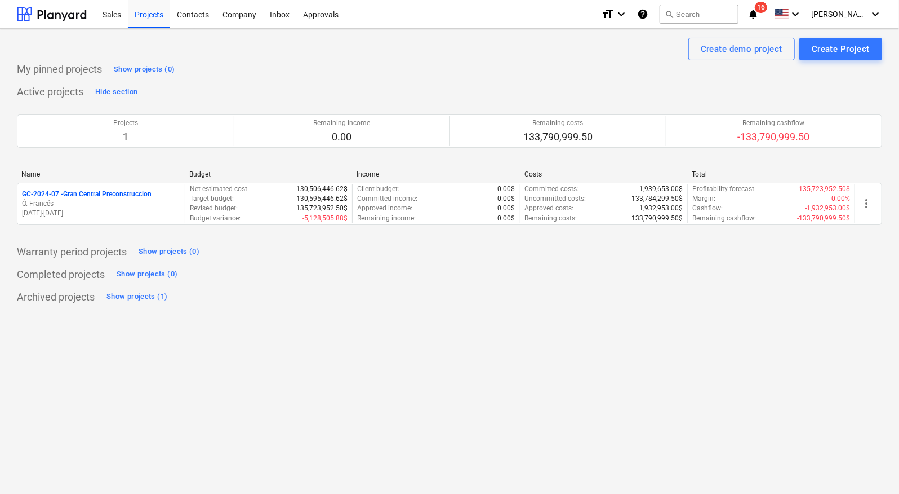
click at [449, 282] on div "My pinned projects Show projects (0) Active projects Hide section Projects 1 Re…" at bounding box center [449, 183] width 865 height 246
